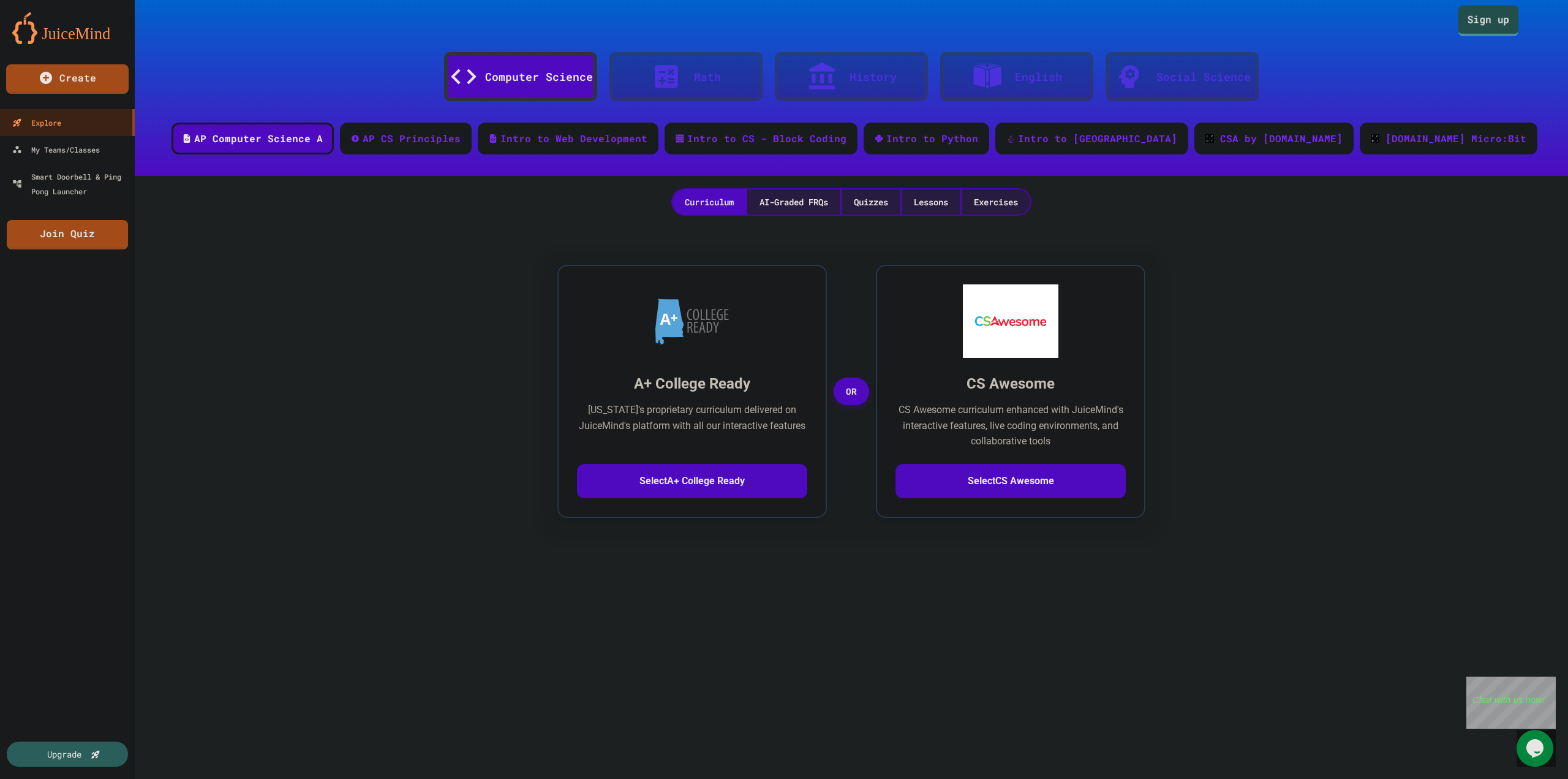
click at [1479, 23] on link "Sign up" at bounding box center [1489, 20] width 61 height 31
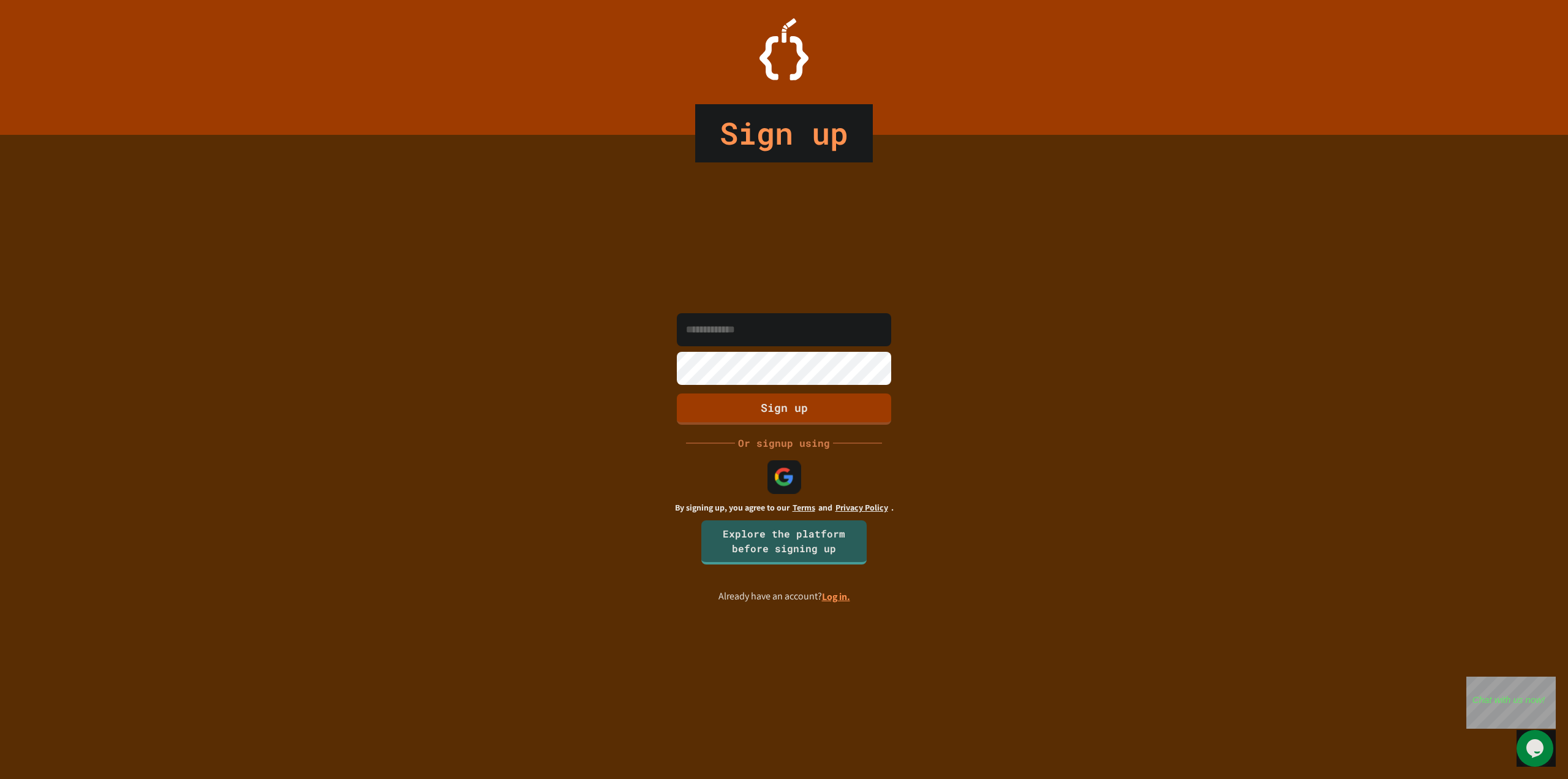
click at [784, 477] on img at bounding box center [784, 476] width 20 height 20
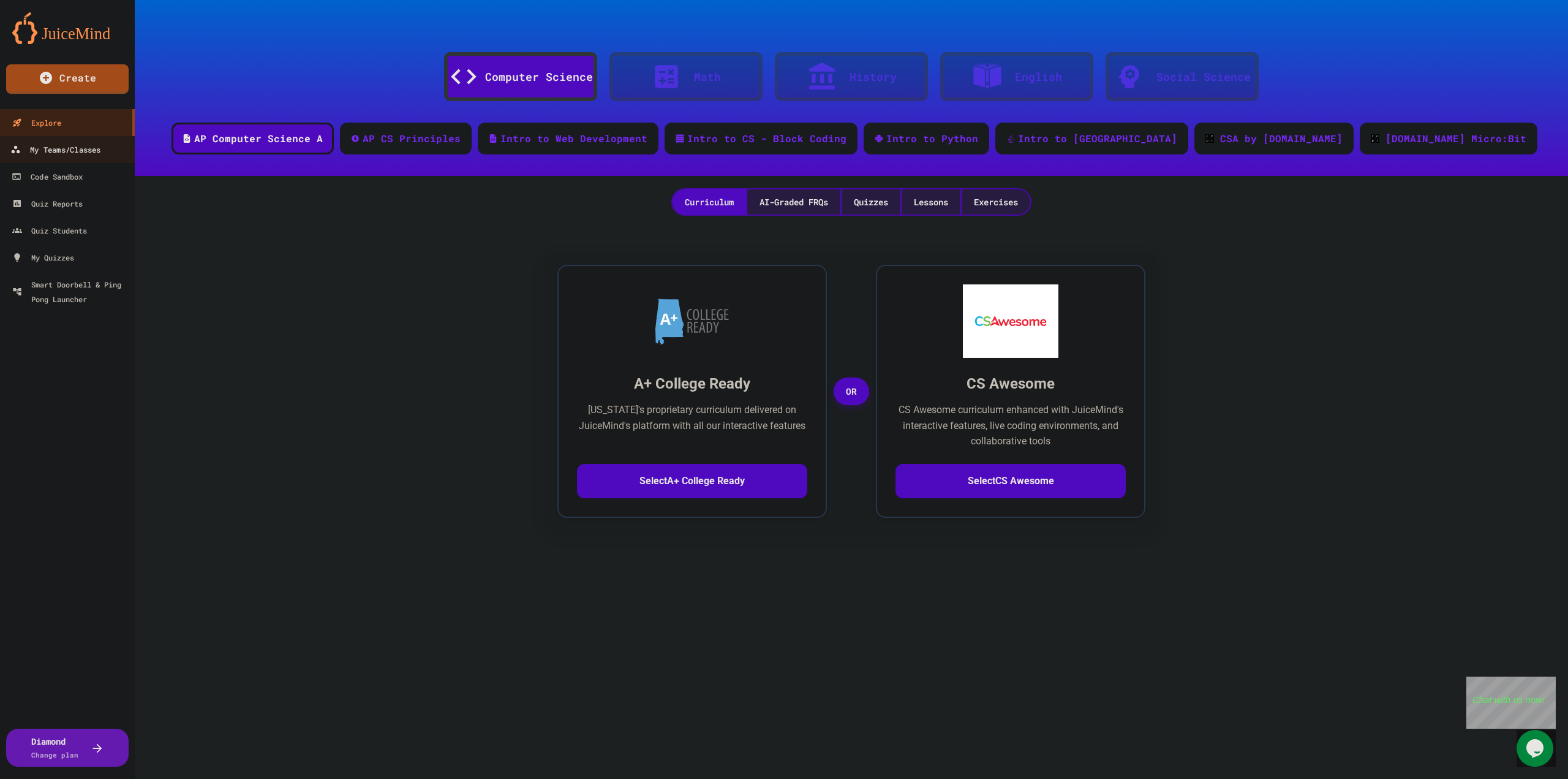
click at [81, 150] on div "My Teams/Classes" at bounding box center [56, 150] width 90 height 15
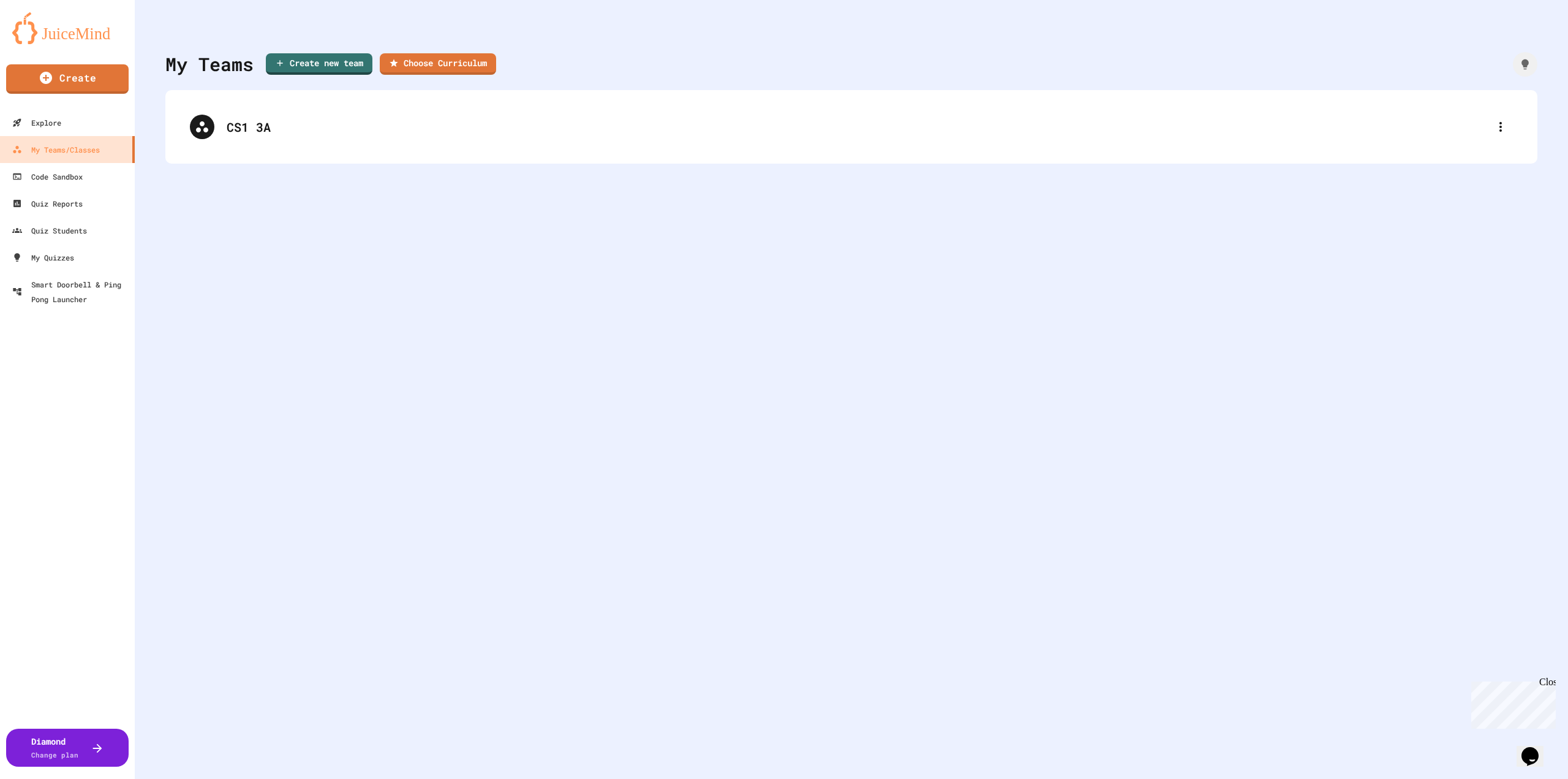
click at [398, 294] on div "My Teams Create new team Choose Curriculum CS1 3A" at bounding box center [851, 390] width 1433 height 779
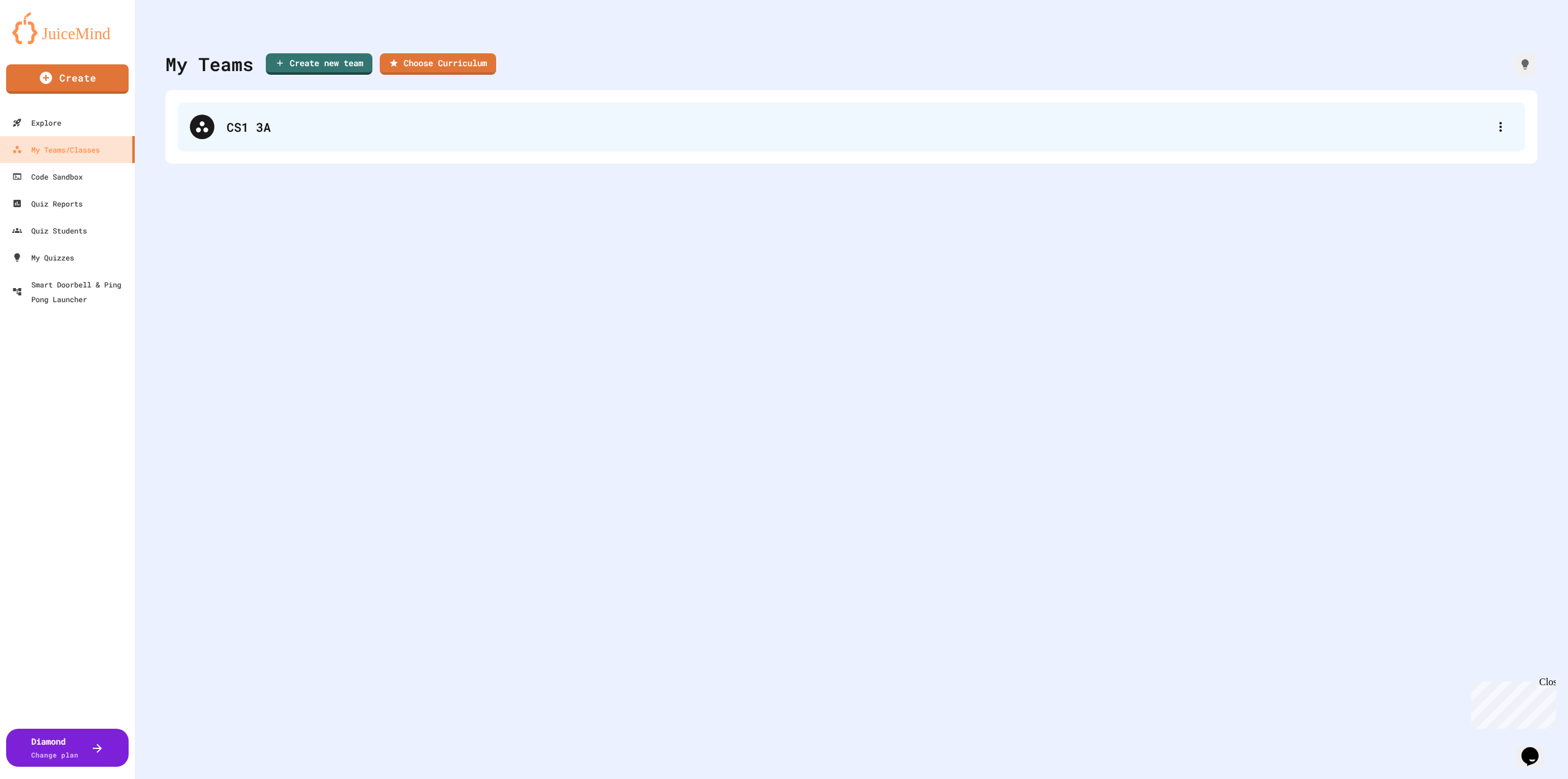
click at [233, 140] on div "CS1 3A" at bounding box center [851, 127] width 1347 height 49
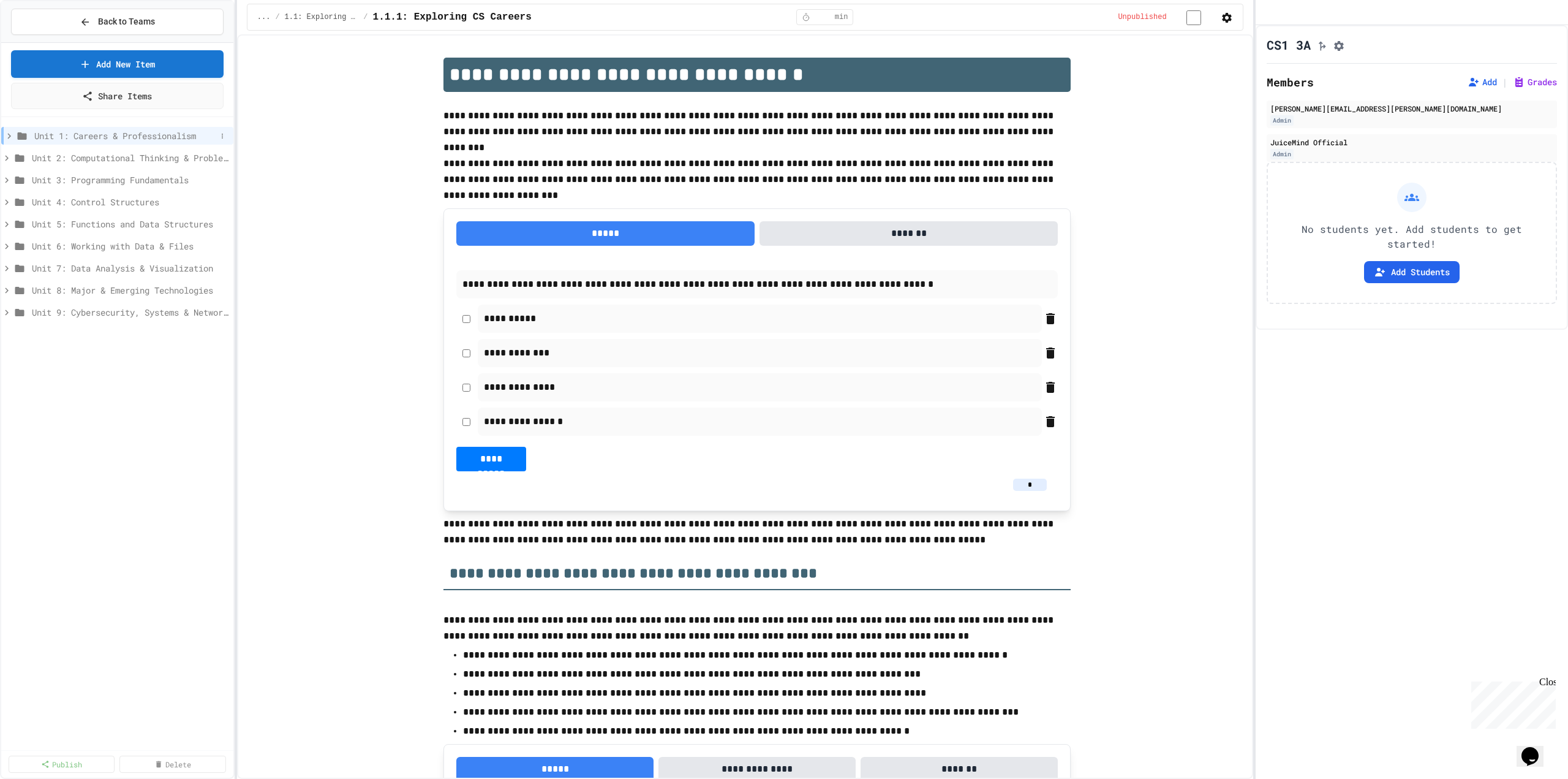
click at [11, 136] on icon at bounding box center [9, 136] width 11 height 11
click at [111, 25] on span "Back to Teams" at bounding box center [127, 21] width 57 height 13
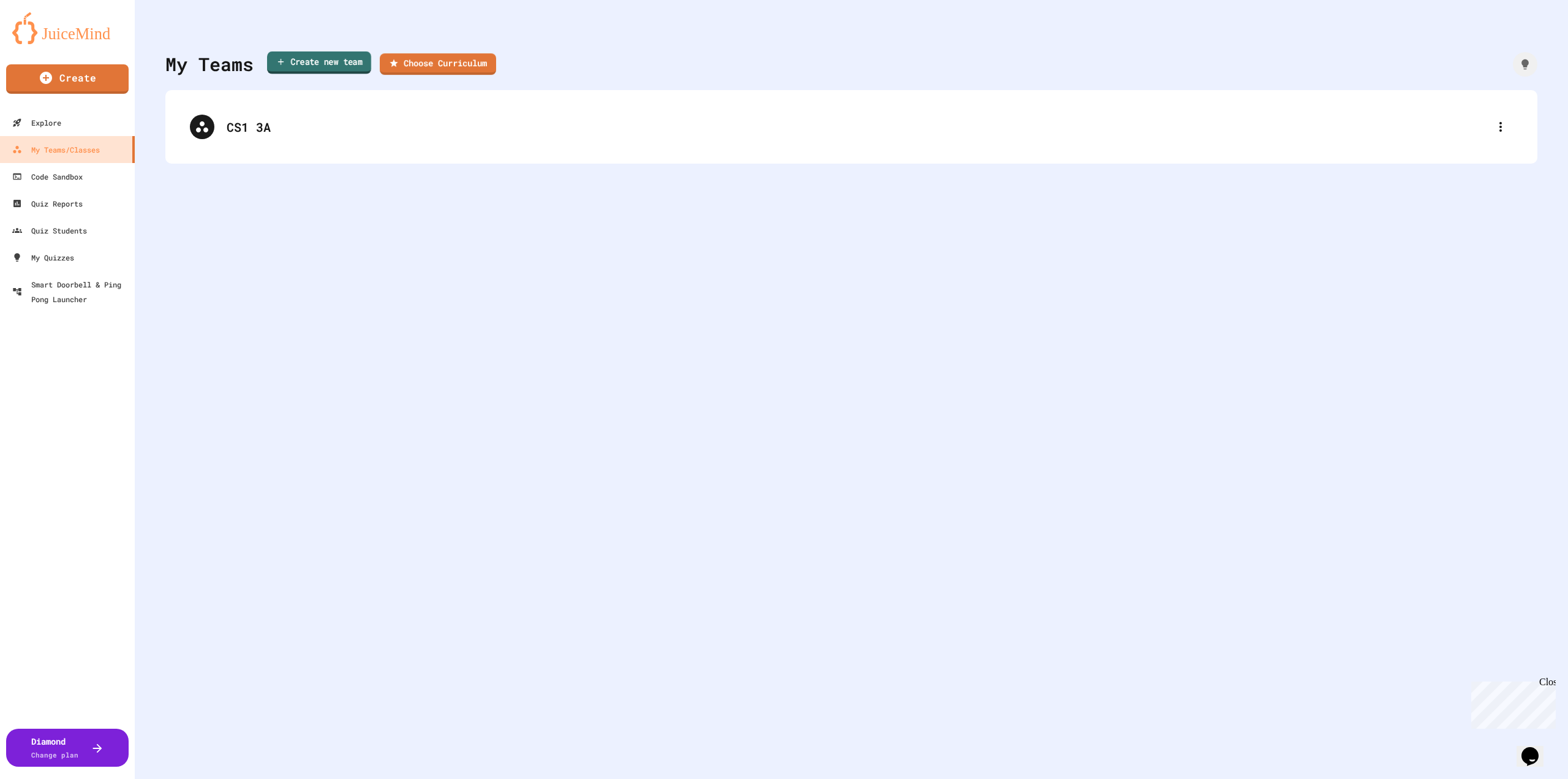
click at [316, 60] on link "Create new team" at bounding box center [319, 63] width 104 height 23
type input "******"
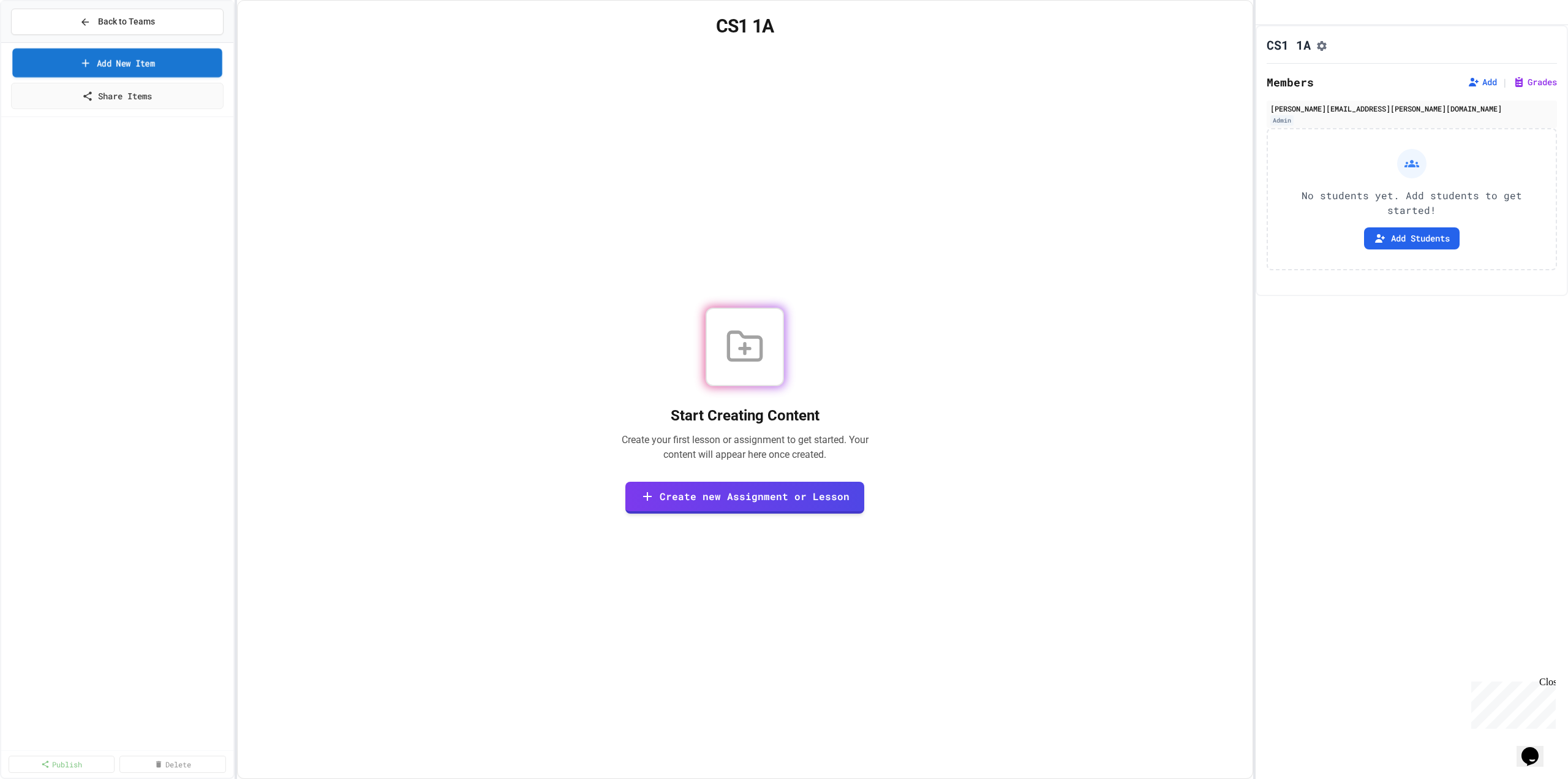
click at [160, 62] on link "Add New Item" at bounding box center [117, 63] width 209 height 29
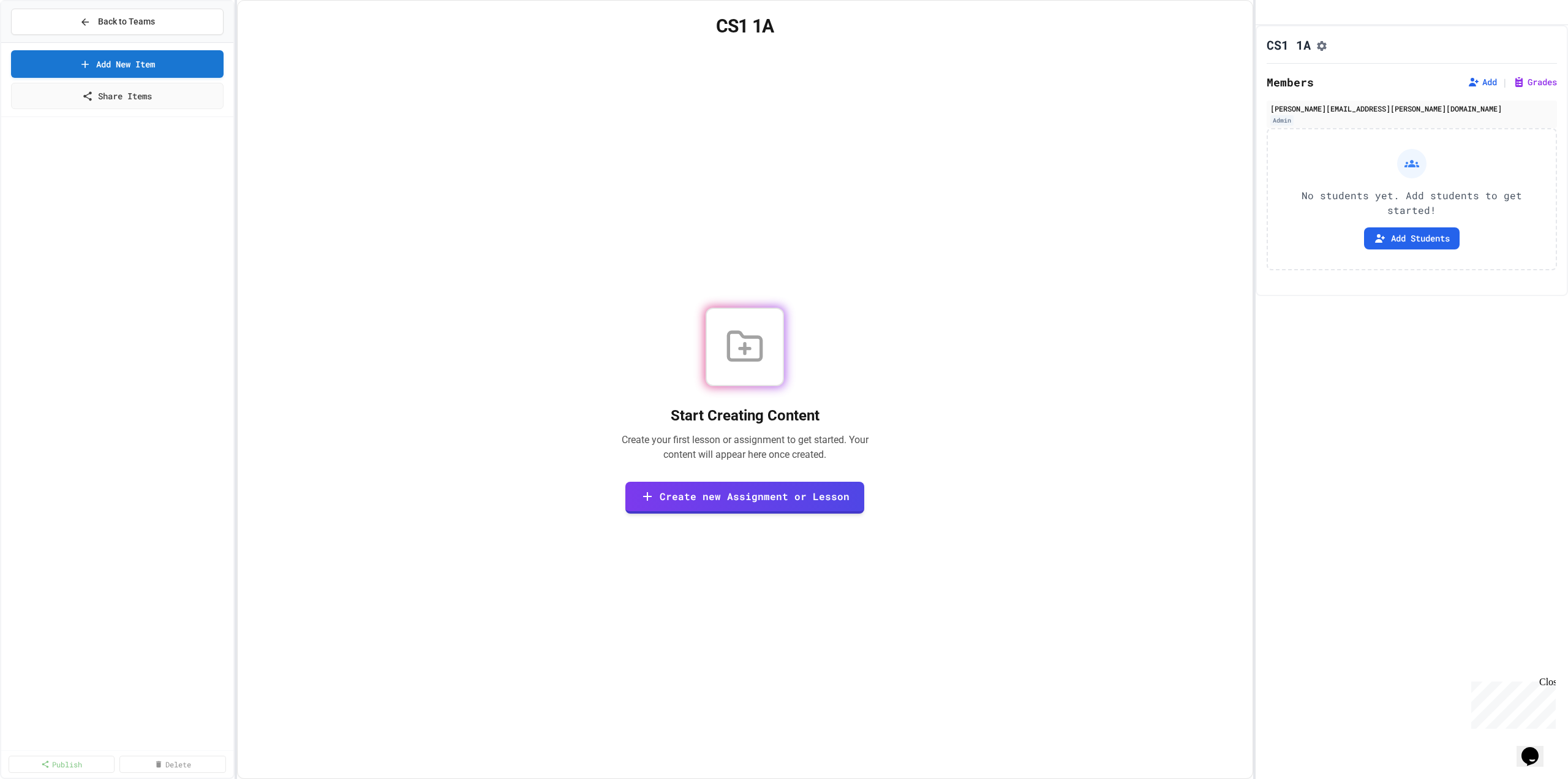
click at [69, 21] on button "Back to Teams" at bounding box center [117, 21] width 212 height 26
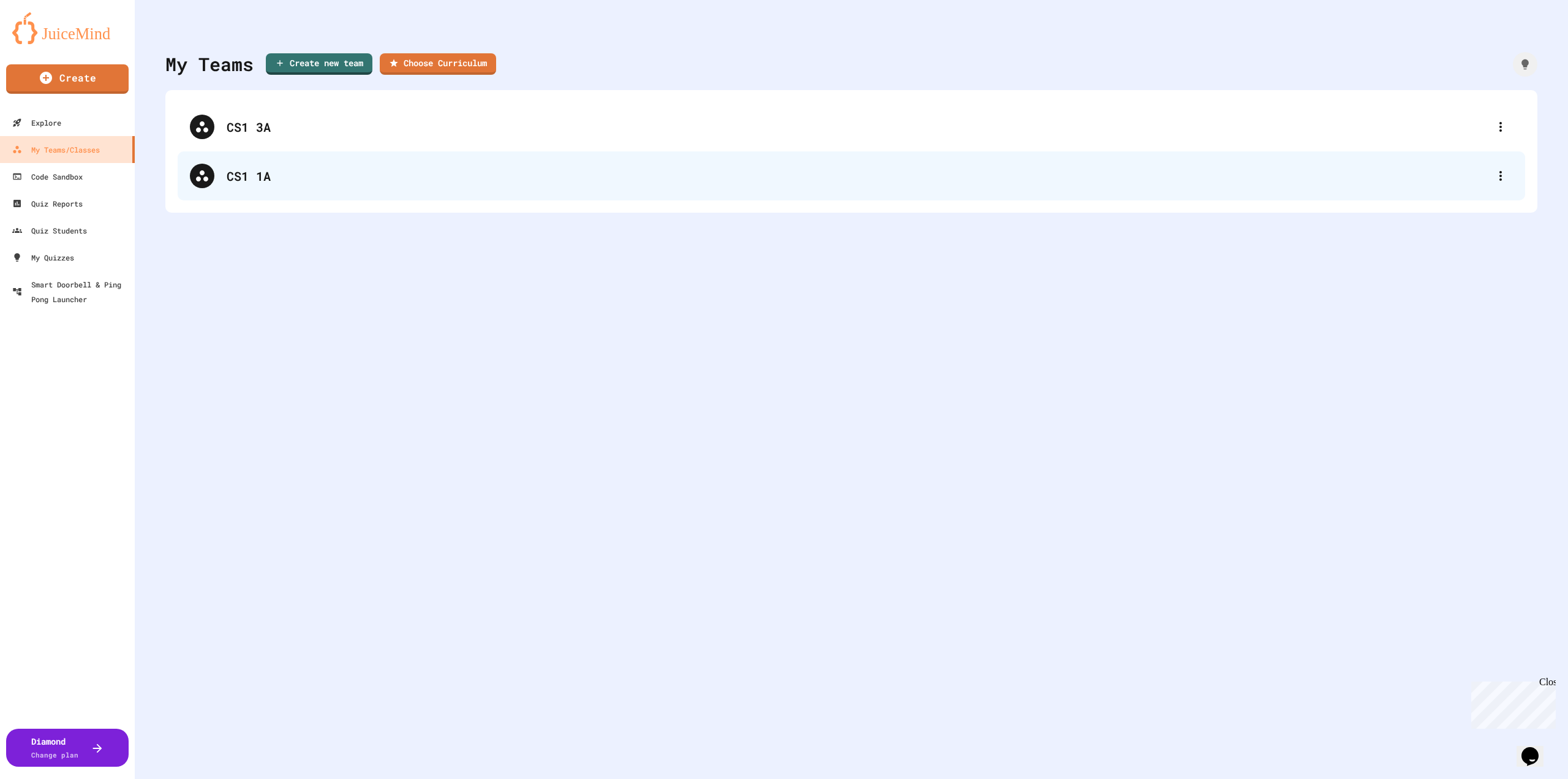
click at [279, 180] on div "CS1 1A" at bounding box center [858, 176] width 1262 height 18
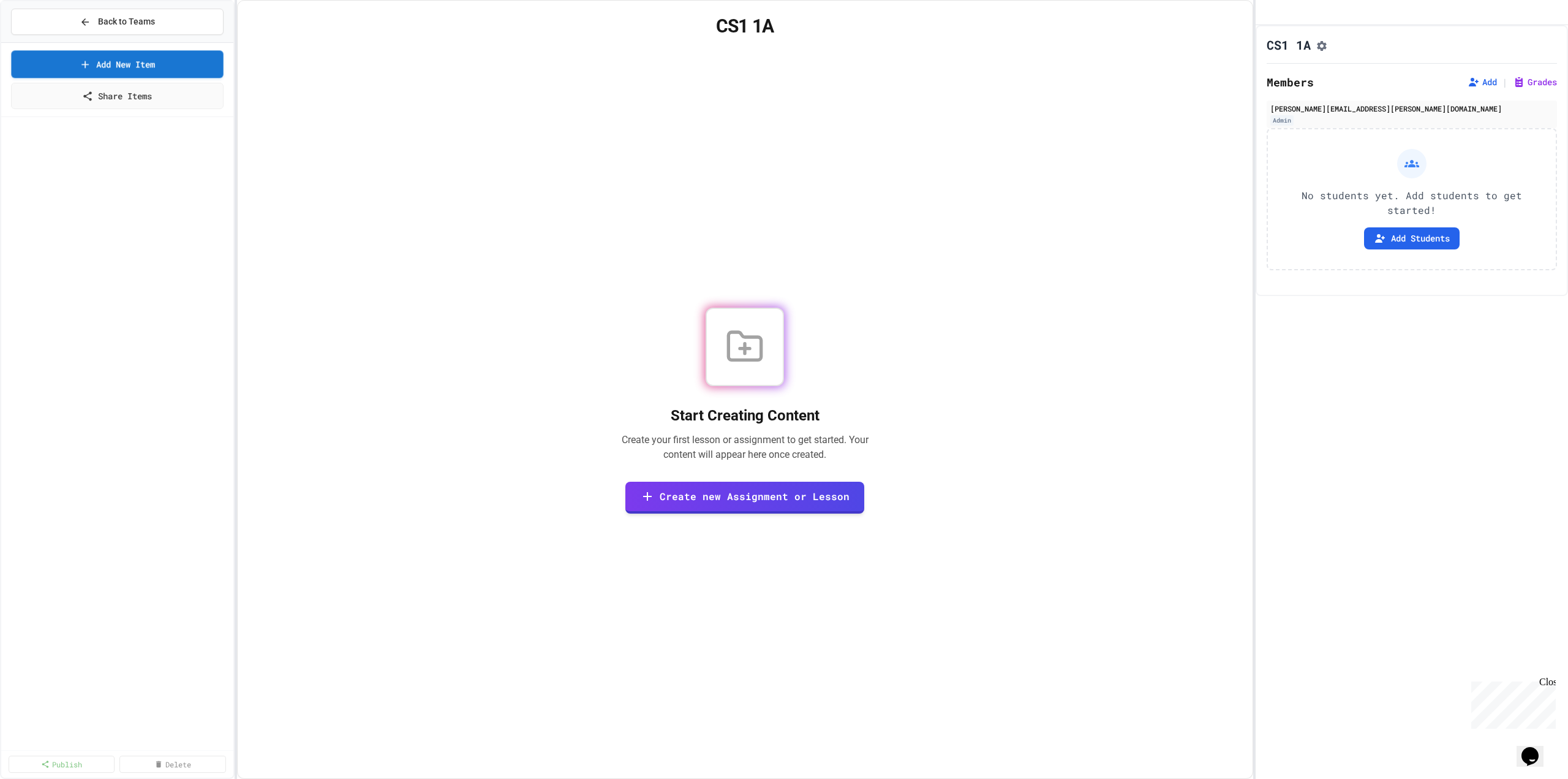
click at [127, 27] on span "Back to Teams" at bounding box center [127, 21] width 57 height 13
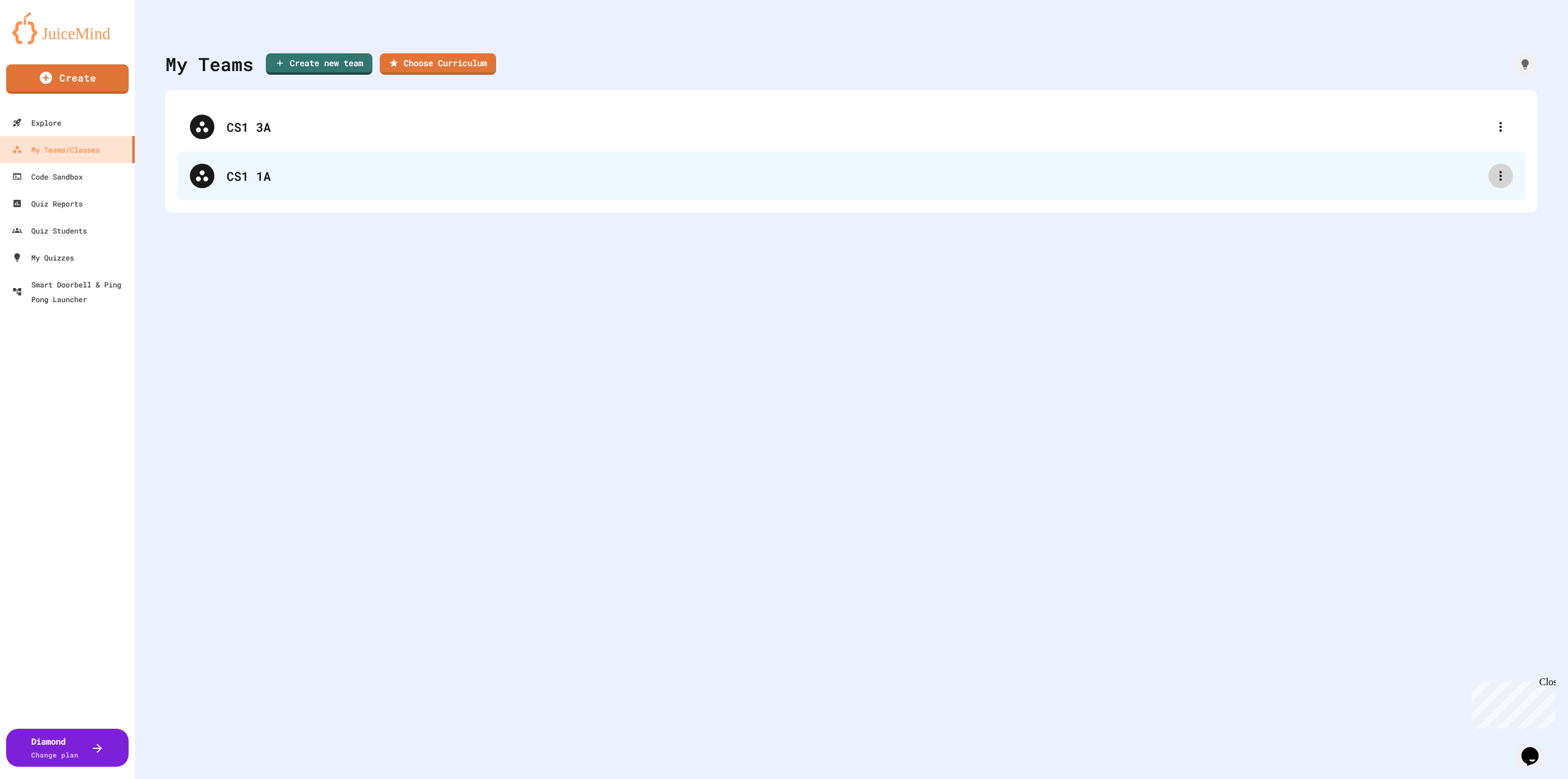
click at [1499, 176] on icon at bounding box center [1500, 176] width 2 height 10
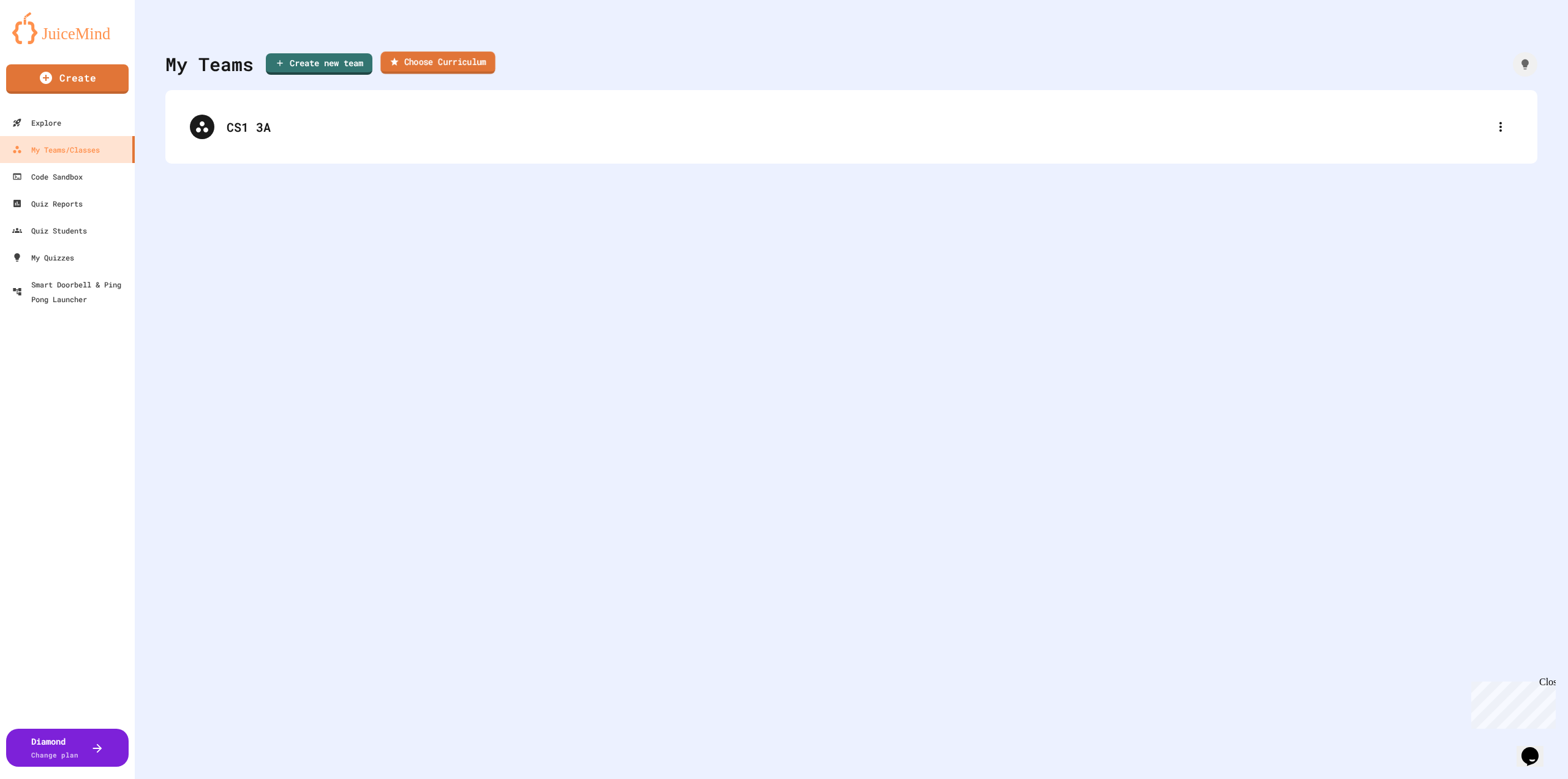
click at [468, 58] on link "Choose Curriculum" at bounding box center [438, 63] width 114 height 23
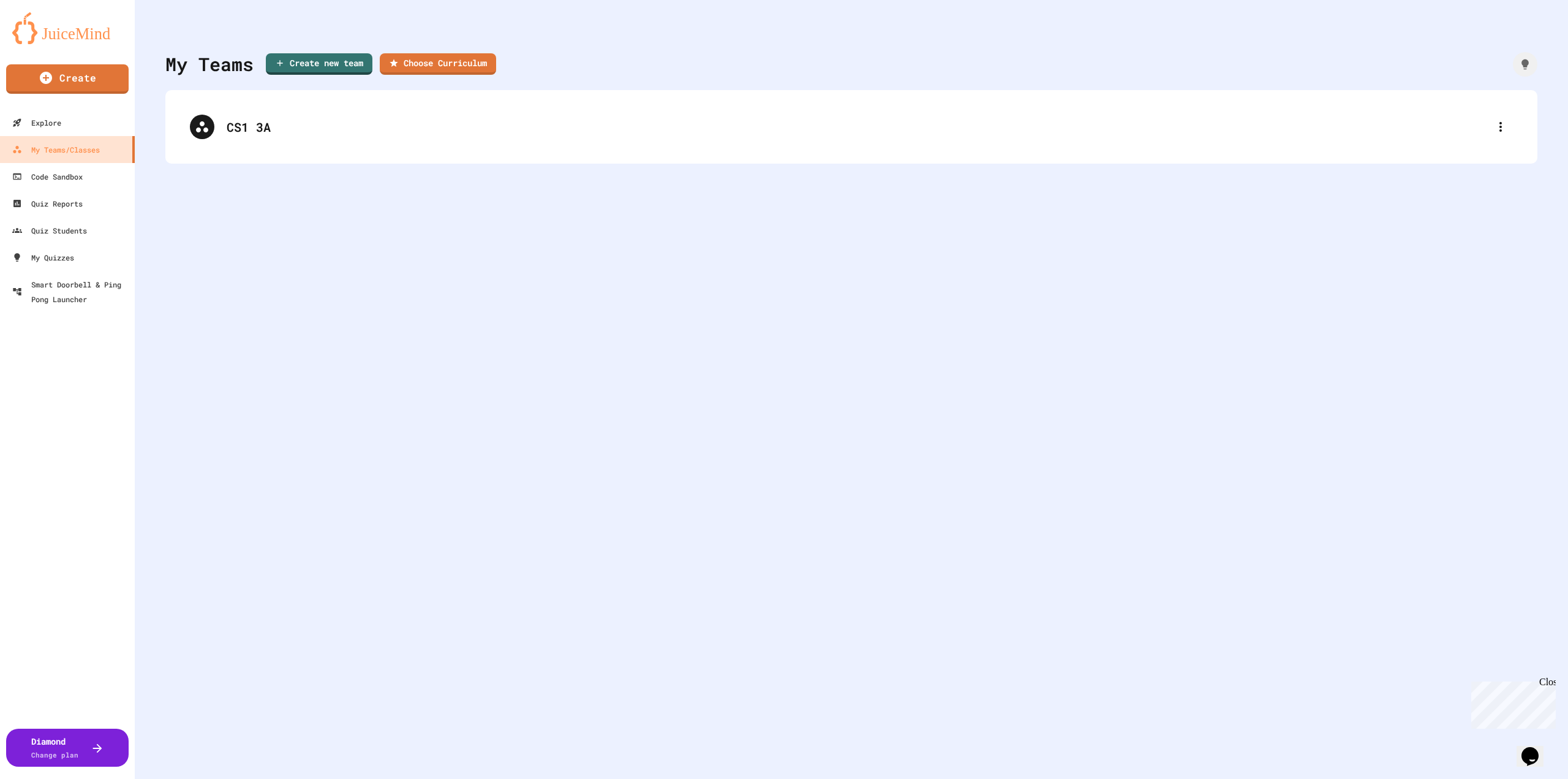
type input "******"
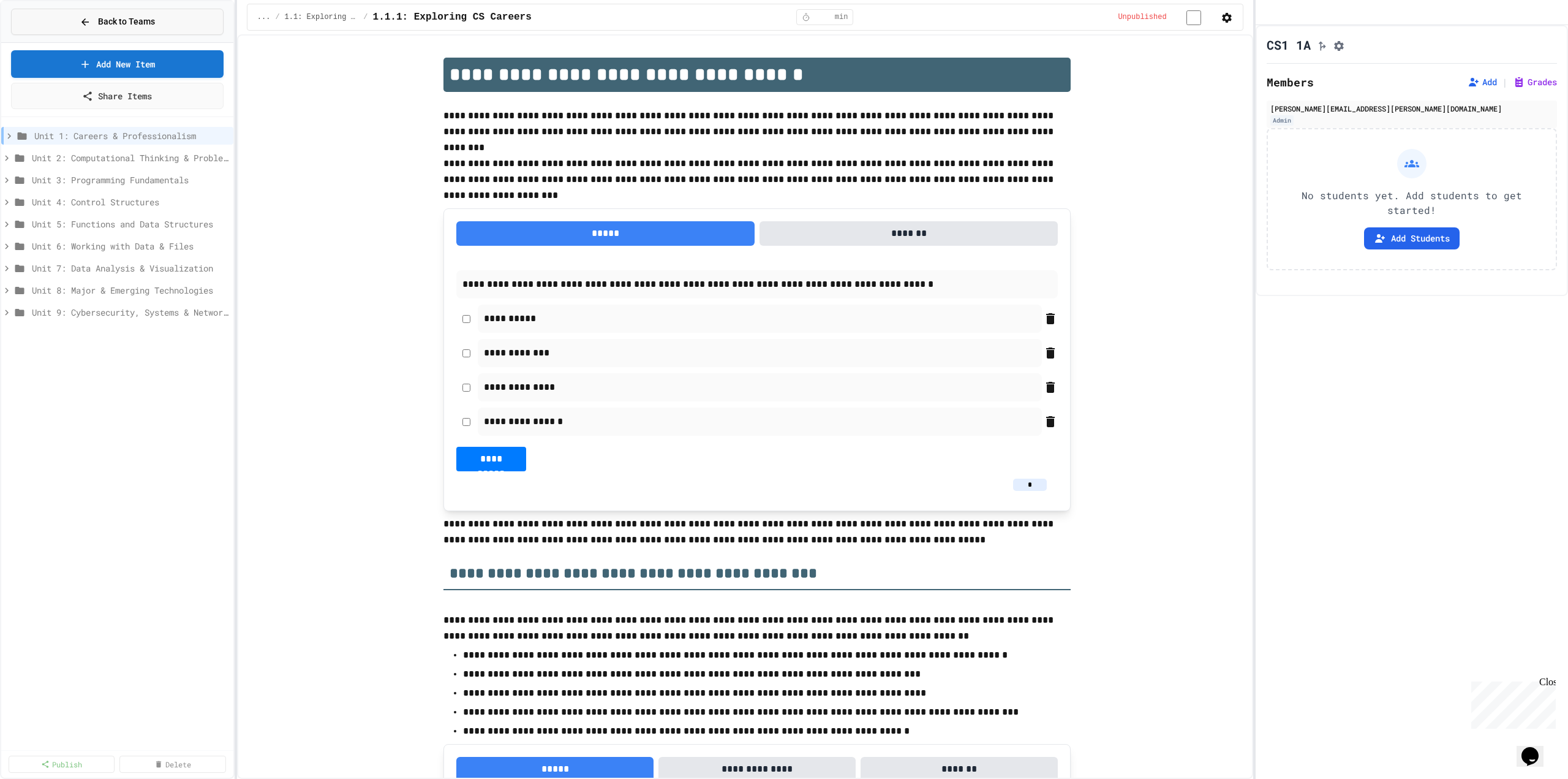
click at [93, 23] on div "Back to Teams" at bounding box center [117, 21] width 75 height 13
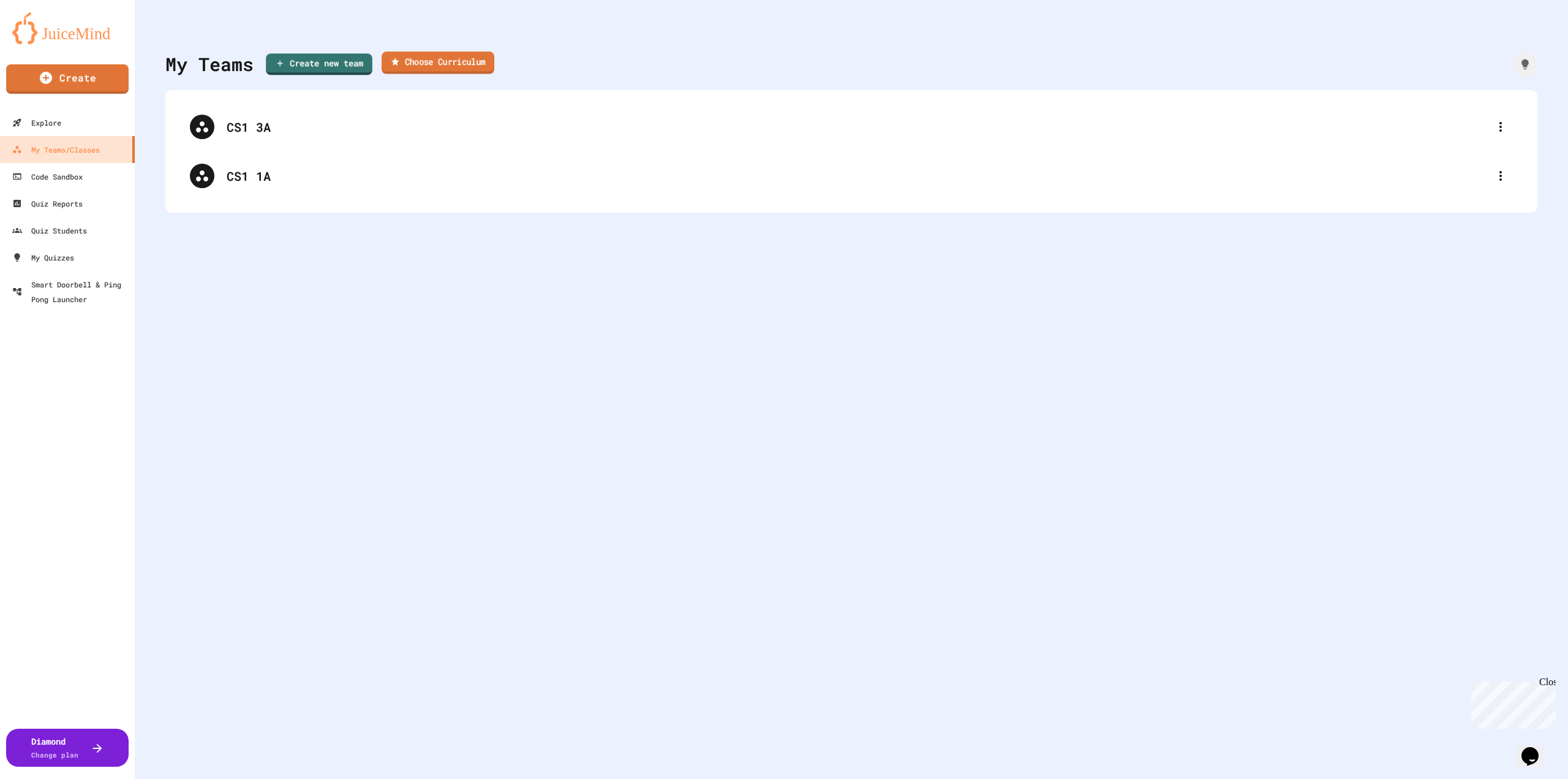
click at [455, 66] on link "Choose Curriculum" at bounding box center [438, 63] width 113 height 23
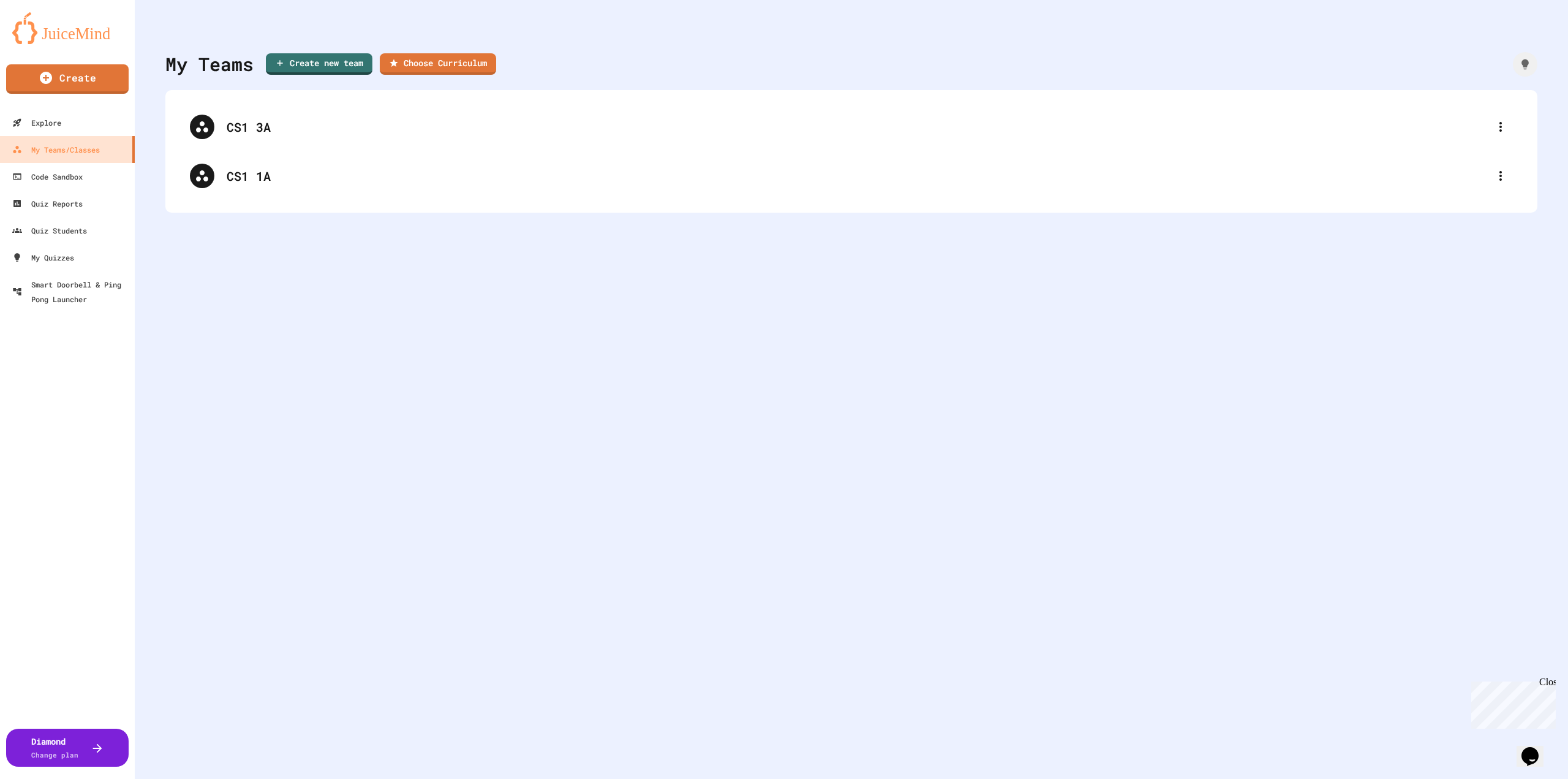
type input "******"
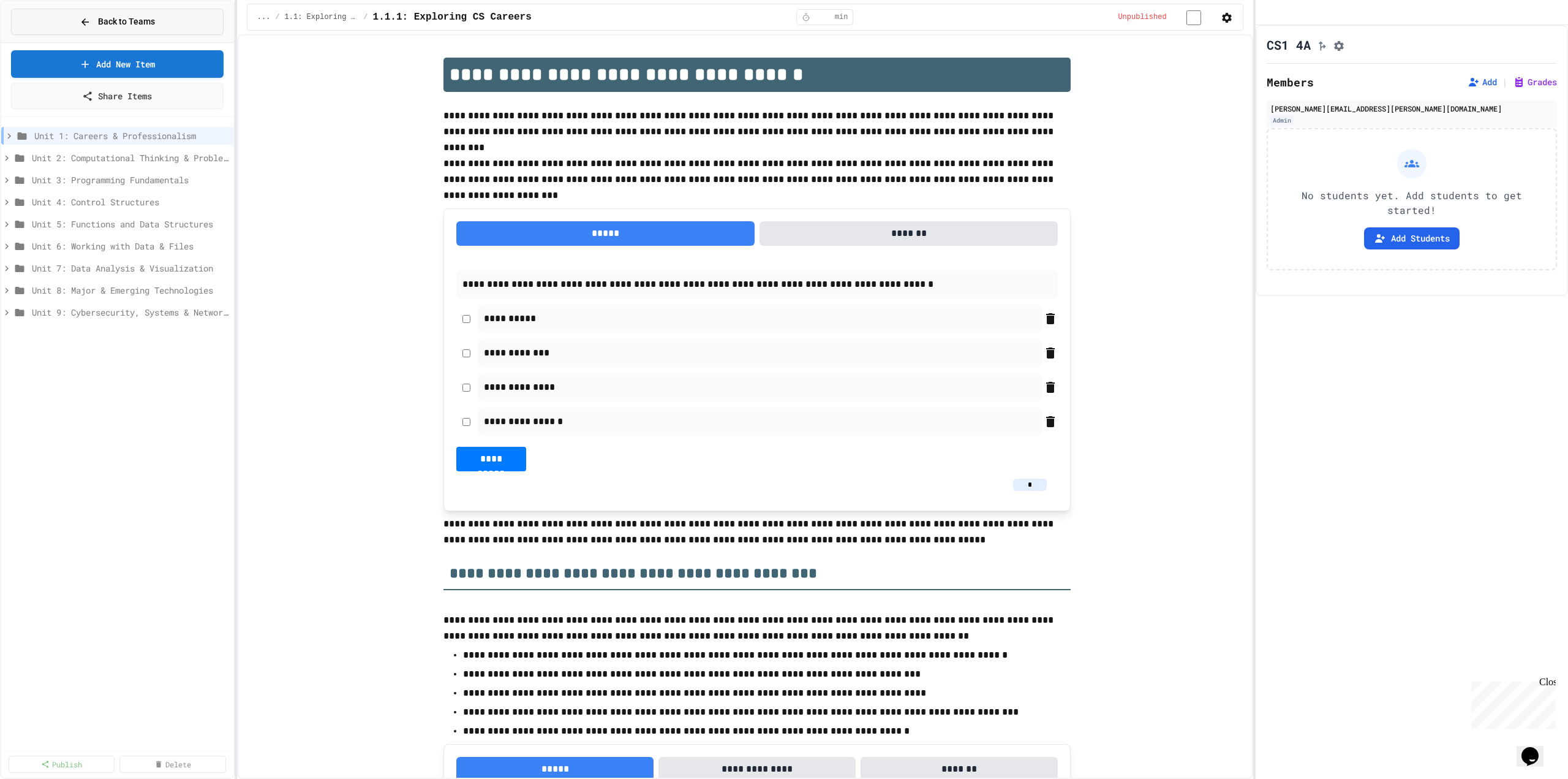
click at [133, 21] on span "Back to Teams" at bounding box center [127, 21] width 57 height 13
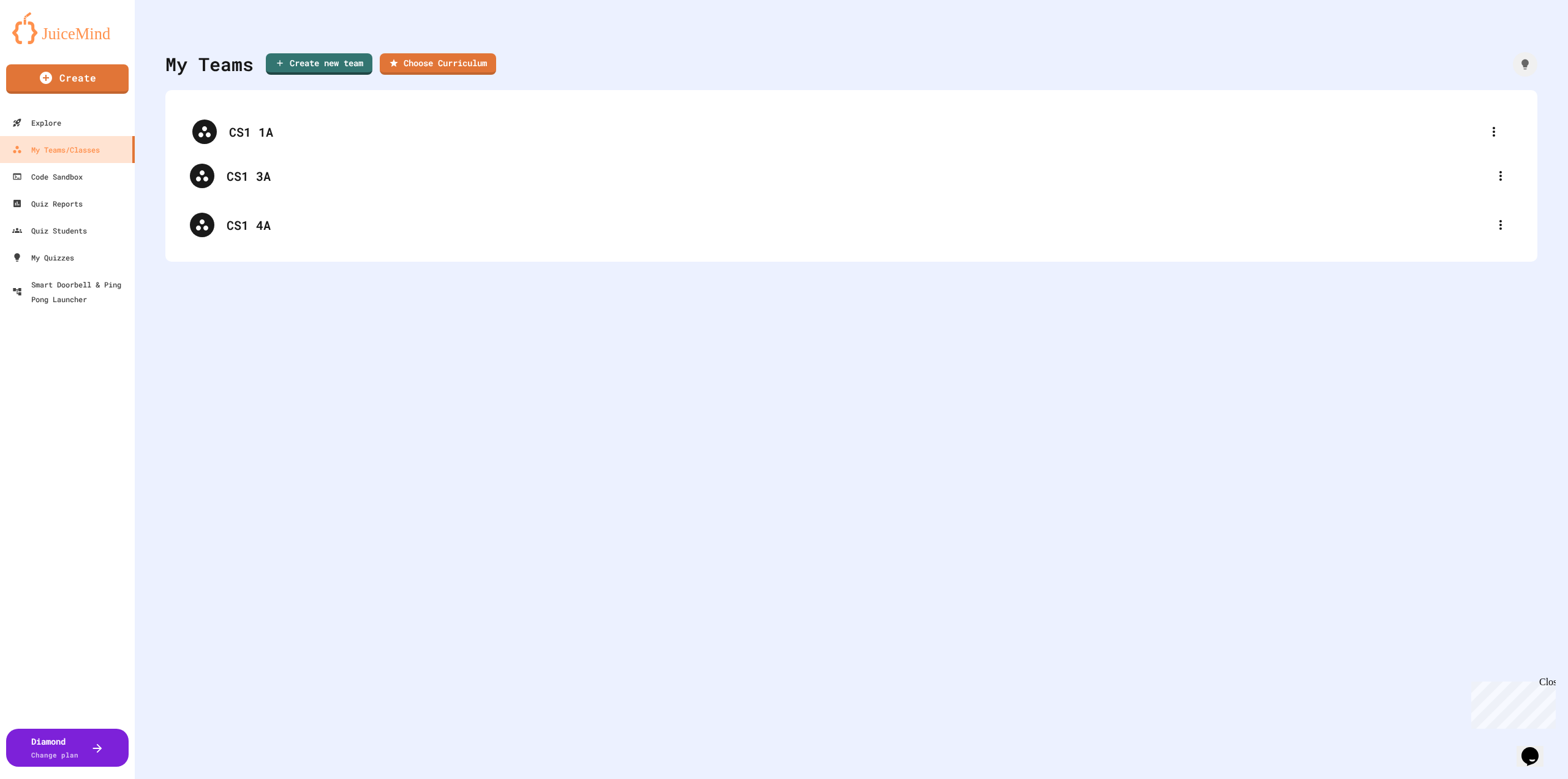
drag, startPoint x: 322, startPoint y: 235, endPoint x: 323, endPoint y: 137, distance: 98.0
click at [323, 137] on div "CS1 3A CS1 4A CS1 1A" at bounding box center [851, 176] width 1347 height 147
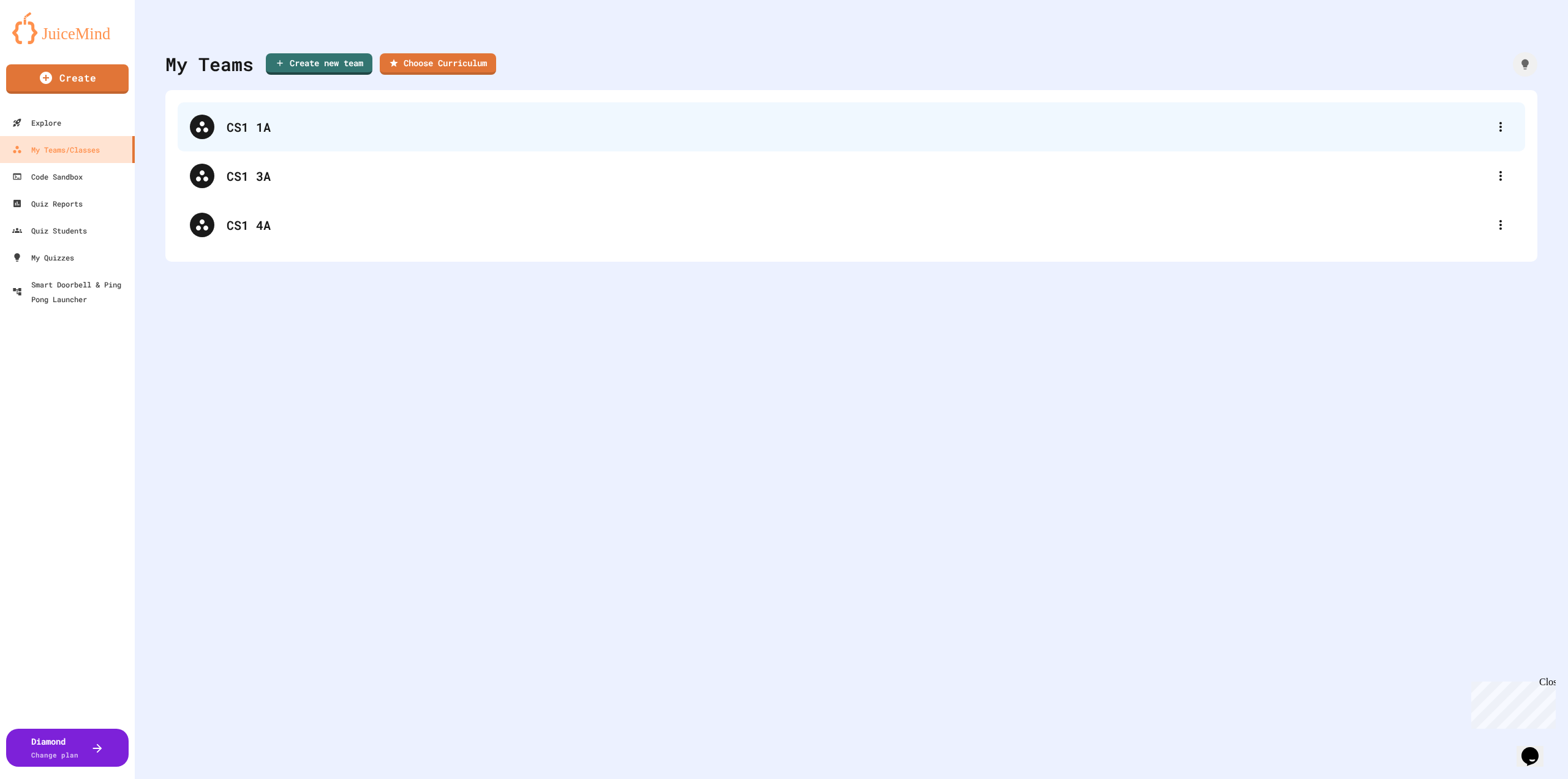
click at [307, 136] on div "CS1 1A" at bounding box center [858, 127] width 1262 height 18
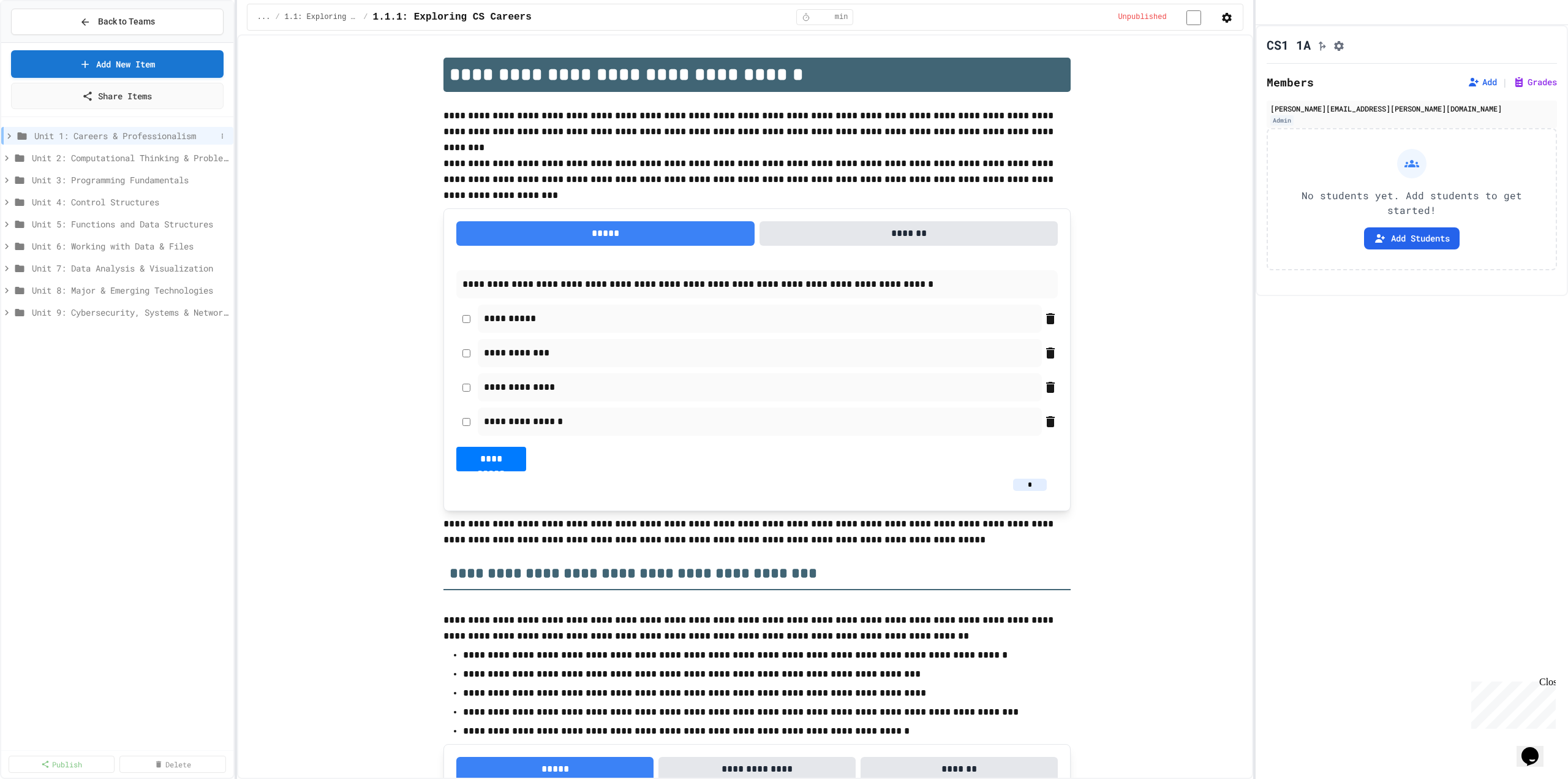
click at [8, 136] on icon at bounding box center [9, 136] width 11 height 11
click at [18, 156] on icon at bounding box center [17, 158] width 11 height 11
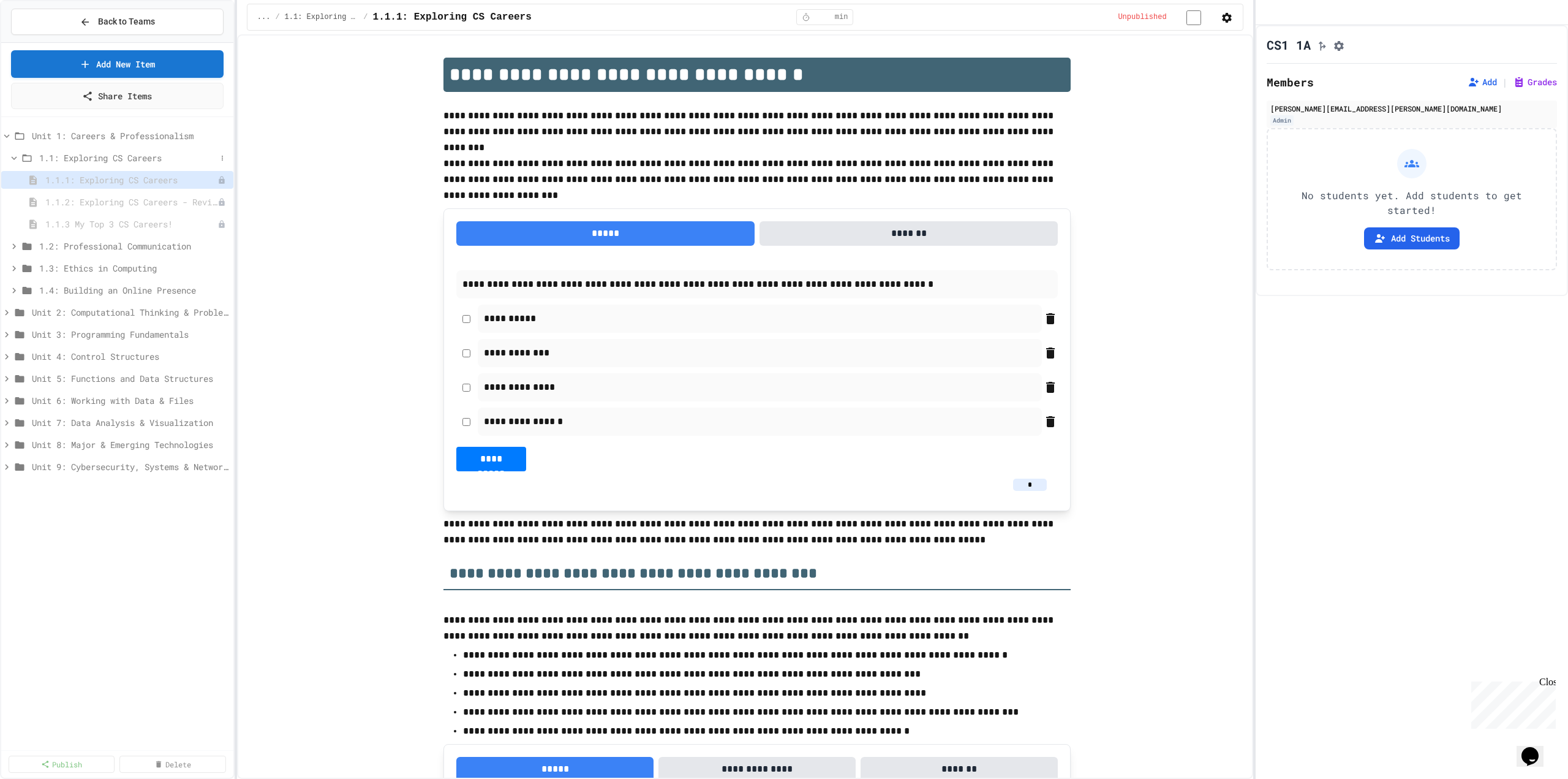
click at [154, 154] on span "1.1: Exploring CS Careers" at bounding box center [127, 157] width 177 height 13
click at [855, 238] on button "*******" at bounding box center [909, 234] width 298 height 25
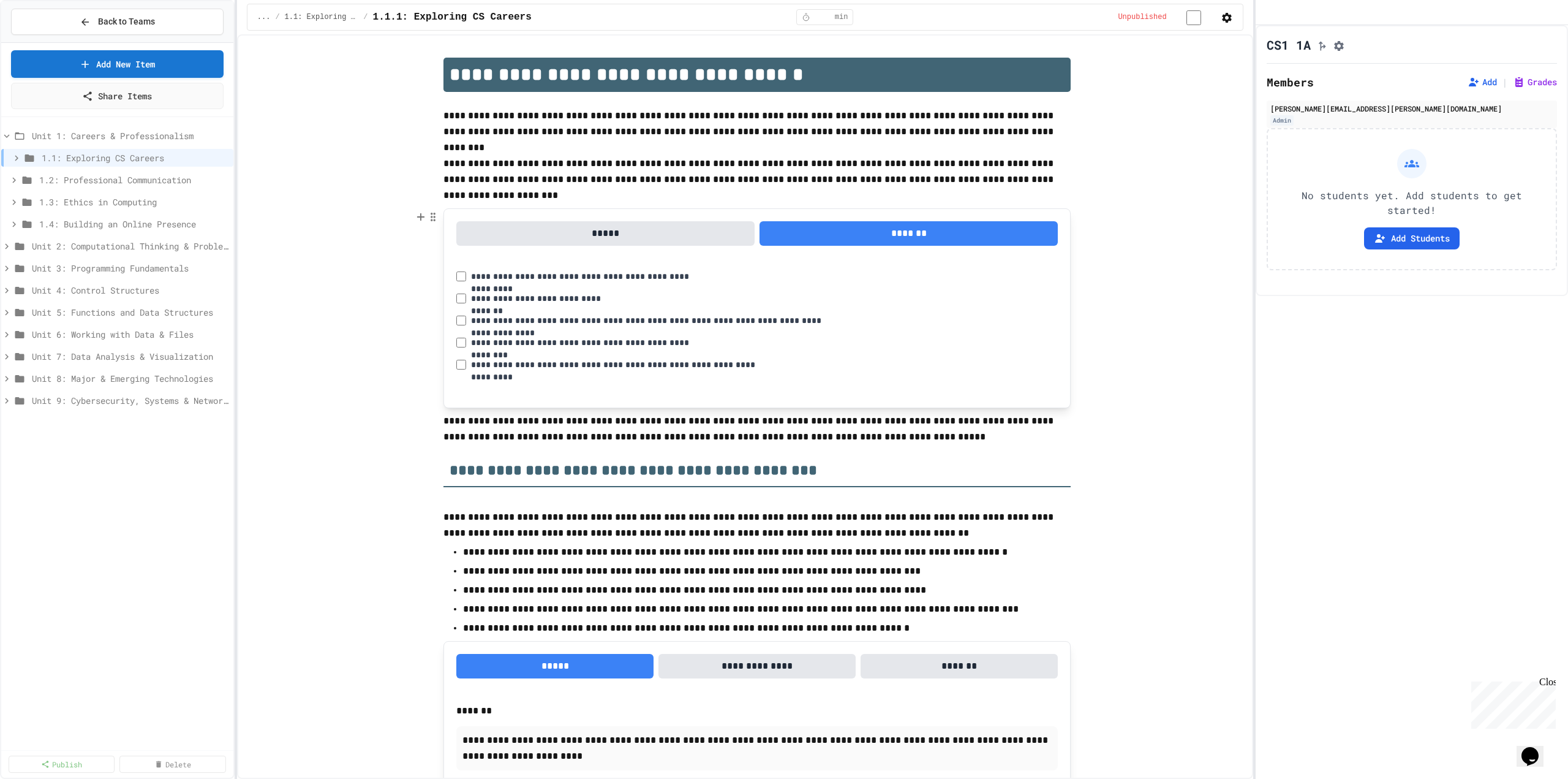
click at [687, 243] on button "*****" at bounding box center [606, 234] width 298 height 25
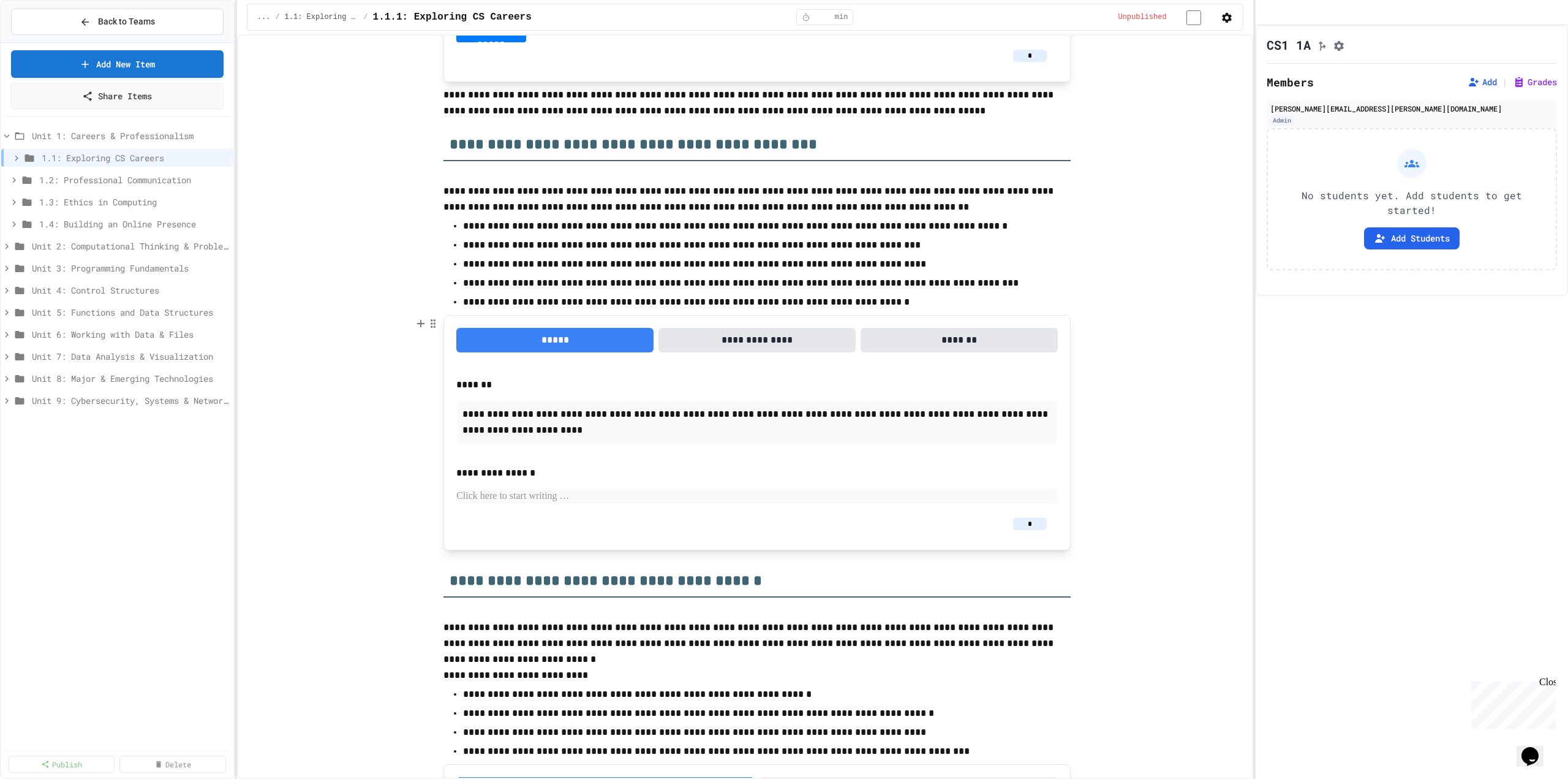
scroll to position [490, 0]
